Goal: Task Accomplishment & Management: Use online tool/utility

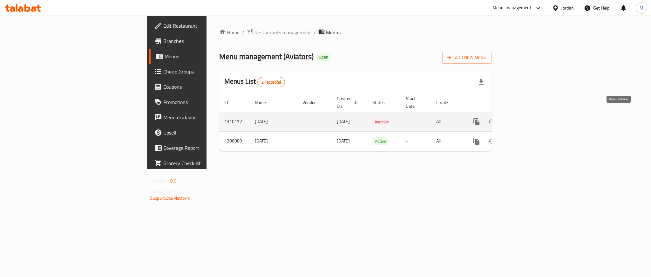
click at [526, 118] on icon "enhanced table" at bounding box center [522, 122] width 8 height 8
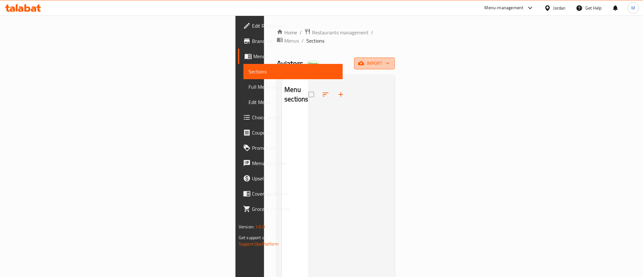
click at [390, 59] on span "import" at bounding box center [374, 63] width 30 height 8
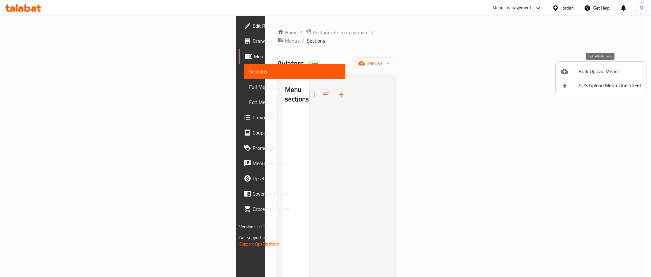
click at [562, 72] on icon at bounding box center [564, 71] width 8 height 5
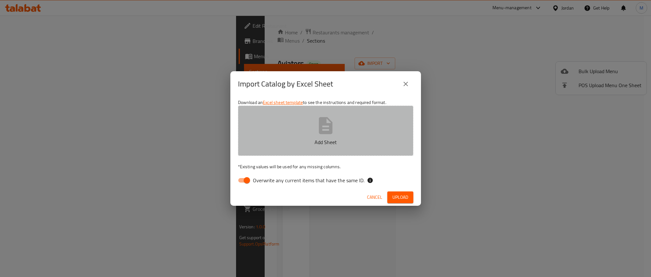
click at [364, 139] on p "Add Sheet" at bounding box center [326, 142] width 156 height 8
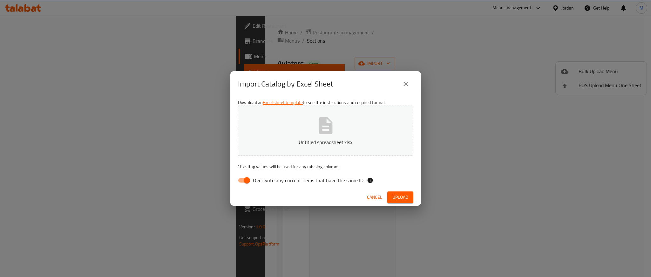
click at [240, 183] on input "Overwrite any current items that have the same ID." at bounding box center [247, 180] width 36 height 12
checkbox input "false"
click at [244, 191] on div "Cancel Upload" at bounding box center [325, 197] width 191 height 17
click at [391, 195] on button "Upload" at bounding box center [400, 197] width 26 height 12
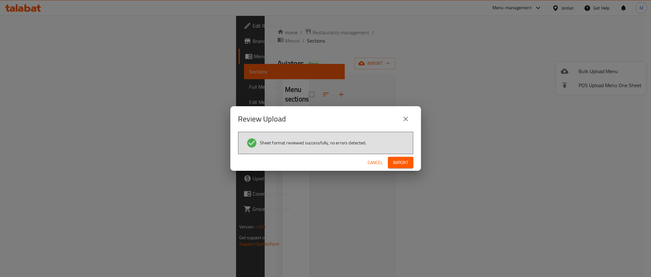
click at [399, 169] on div "Cancel Import" at bounding box center [325, 162] width 191 height 17
click at [399, 158] on span "Import" at bounding box center [400, 162] width 15 height 8
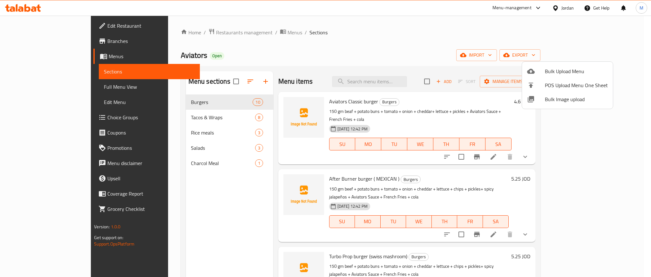
click at [188, 193] on div at bounding box center [325, 138] width 651 height 277
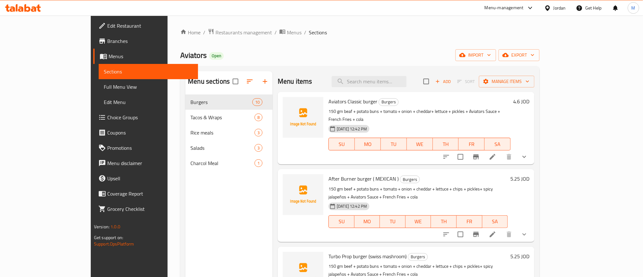
drag, startPoint x: 188, startPoint y: 194, endPoint x: 160, endPoint y: 217, distance: 35.9
click at [185, 217] on div "Menu sections Burgers 10 Tacos & Wraps 8 Rice meals 3 Salads 3 Charcol Meal 1" at bounding box center [228, 209] width 87 height 277
click at [535, 53] on span "export" at bounding box center [519, 55] width 31 height 8
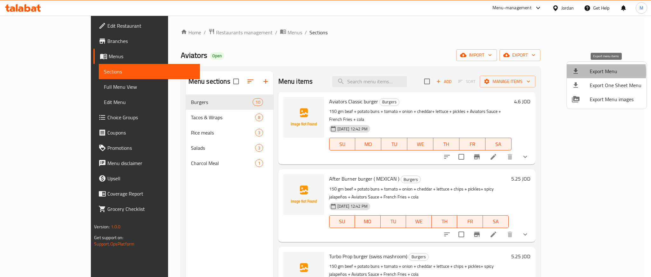
click at [594, 72] on span "Export Menu" at bounding box center [615, 71] width 52 height 8
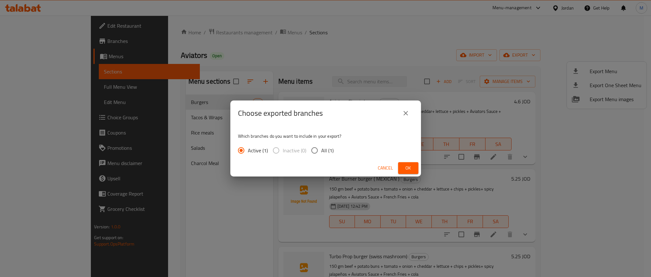
click at [412, 166] on span "Ok" at bounding box center [408, 168] width 10 height 8
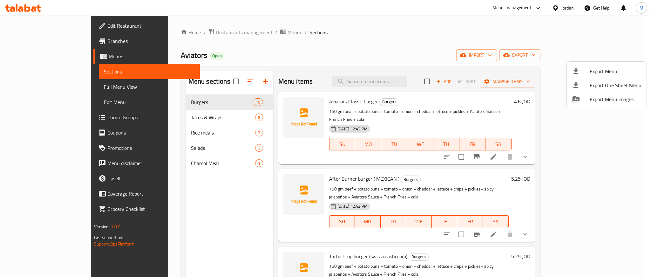
click at [346, 72] on div at bounding box center [325, 138] width 651 height 277
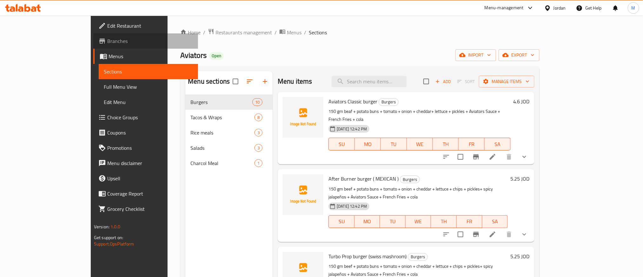
click at [107, 43] on span "Branches" at bounding box center [150, 41] width 86 height 8
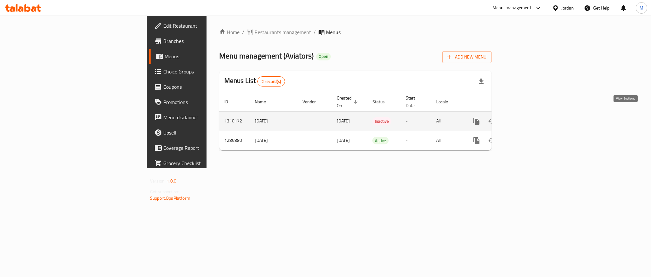
click at [526, 117] on icon "enhanced table" at bounding box center [522, 121] width 8 height 8
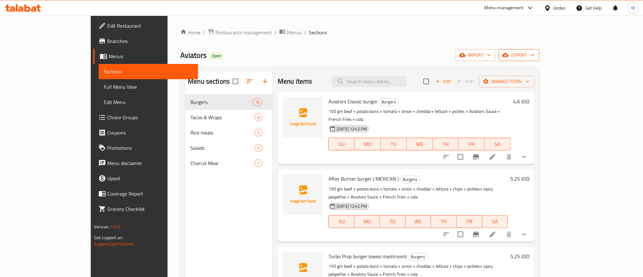
click at [535, 52] on span "export" at bounding box center [519, 55] width 31 height 8
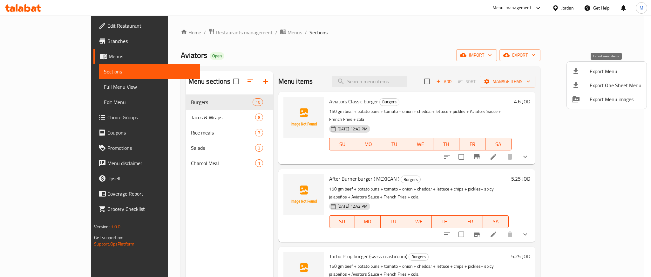
click at [600, 70] on span "Export Menu" at bounding box center [615, 71] width 52 height 8
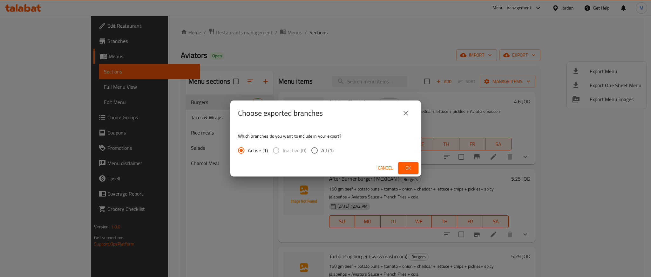
click at [409, 168] on span "Ok" at bounding box center [408, 168] width 10 height 8
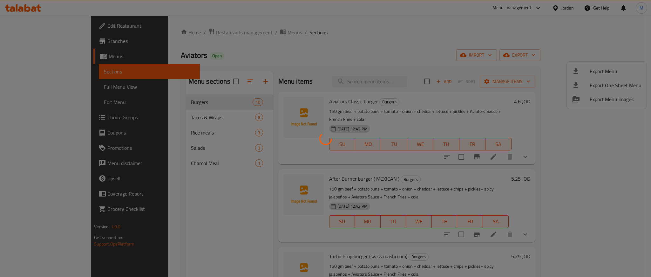
click at [231, 31] on div at bounding box center [325, 138] width 651 height 277
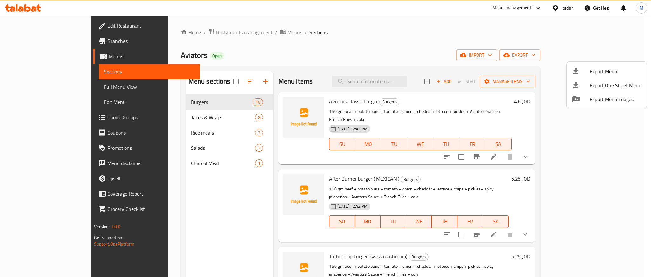
click at [231, 31] on div at bounding box center [325, 138] width 651 height 277
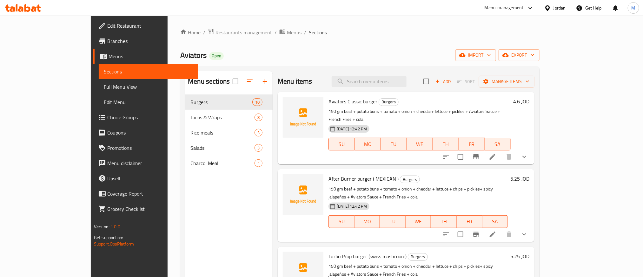
click at [287, 31] on span "Menus" at bounding box center [294, 33] width 15 height 8
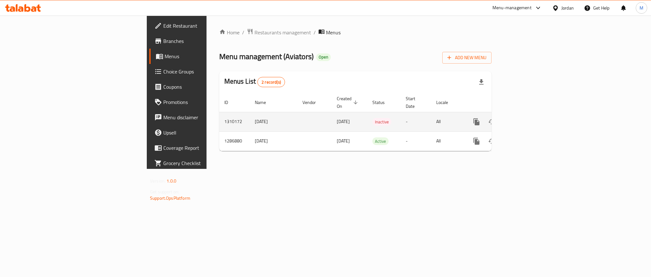
click at [219, 116] on td "1310172" at bounding box center [234, 121] width 30 height 19
copy td "1310172"
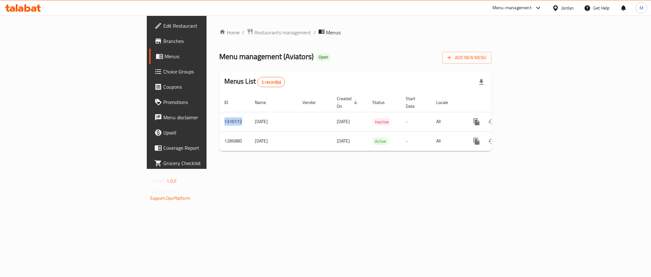
click at [23, 8] on icon at bounding box center [23, 8] width 36 height 8
